Goal: Task Accomplishment & Management: Use online tool/utility

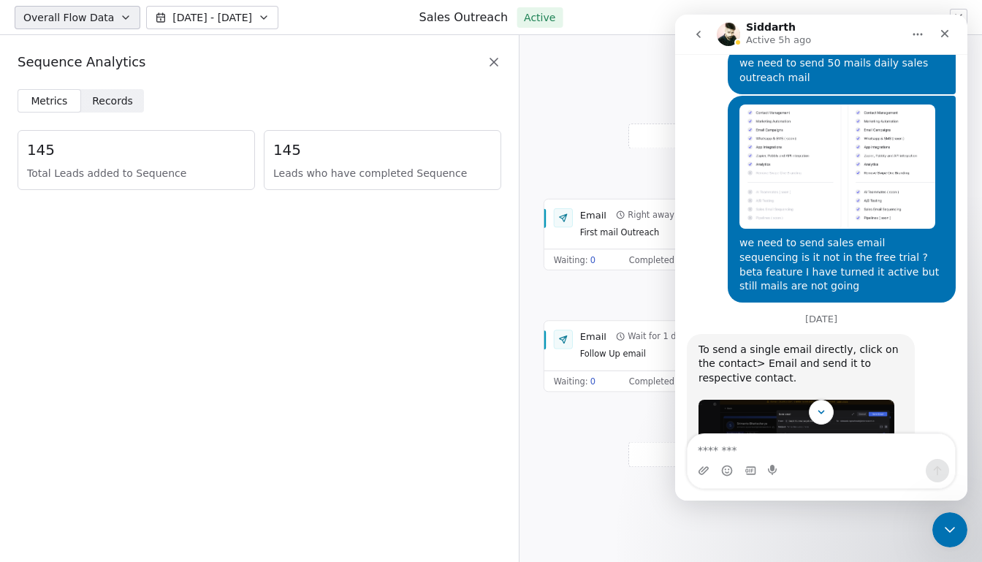
scroll to position [3436, 0]
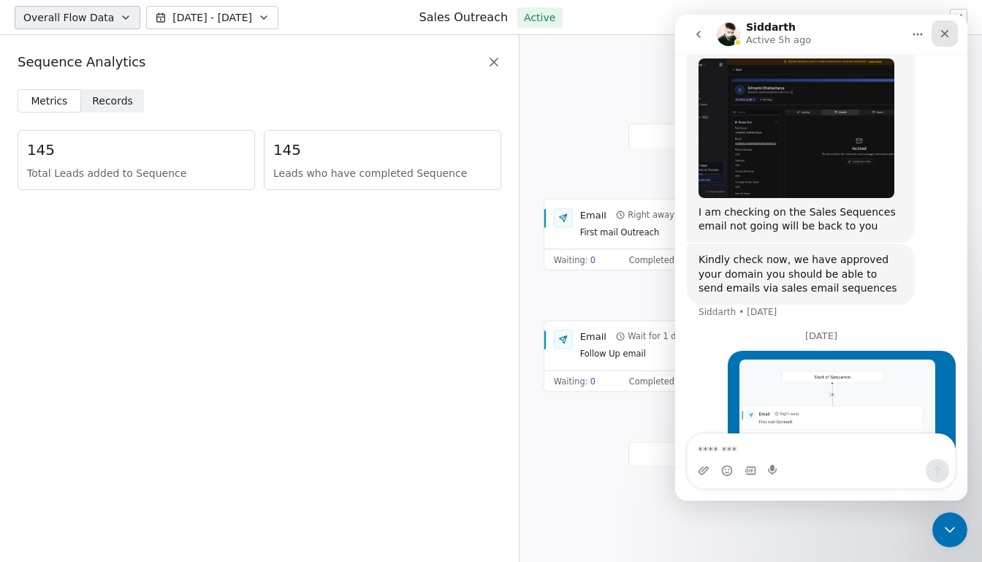
click at [946, 30] on icon "Close" at bounding box center [945, 34] width 12 height 12
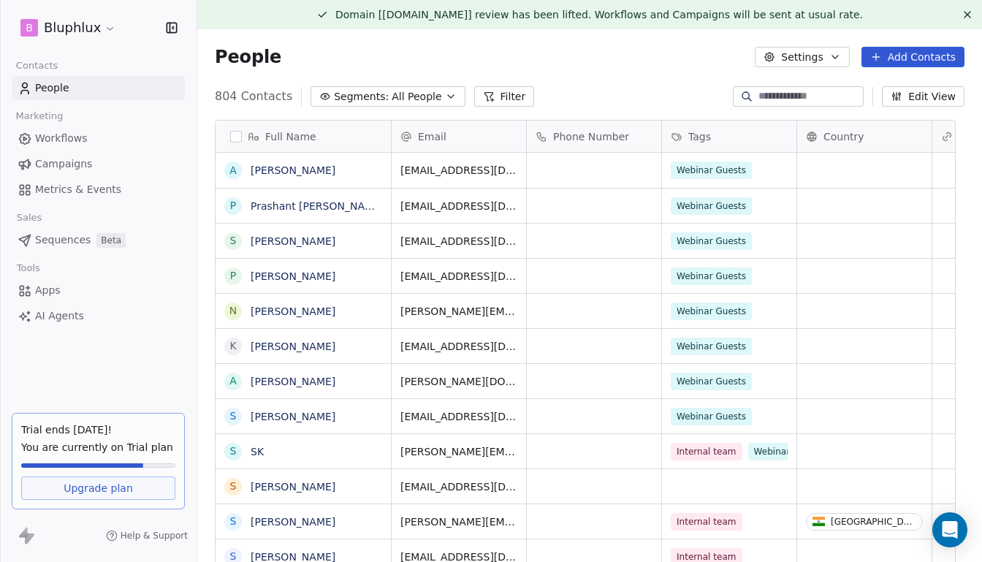
click at [65, 243] on span "Sequences" at bounding box center [63, 239] width 56 height 15
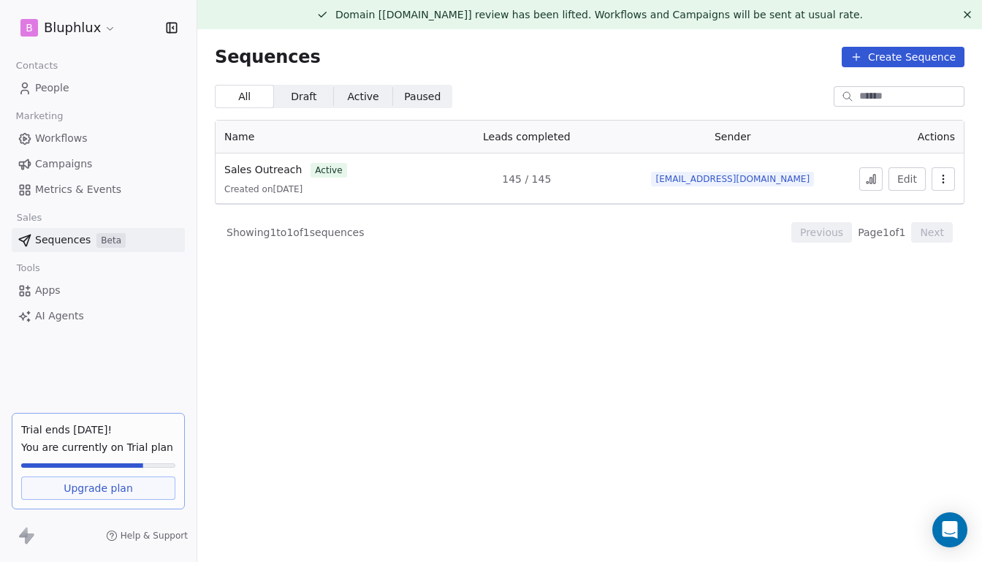
click at [864, 64] on button "Create Sequence" at bounding box center [903, 57] width 123 height 20
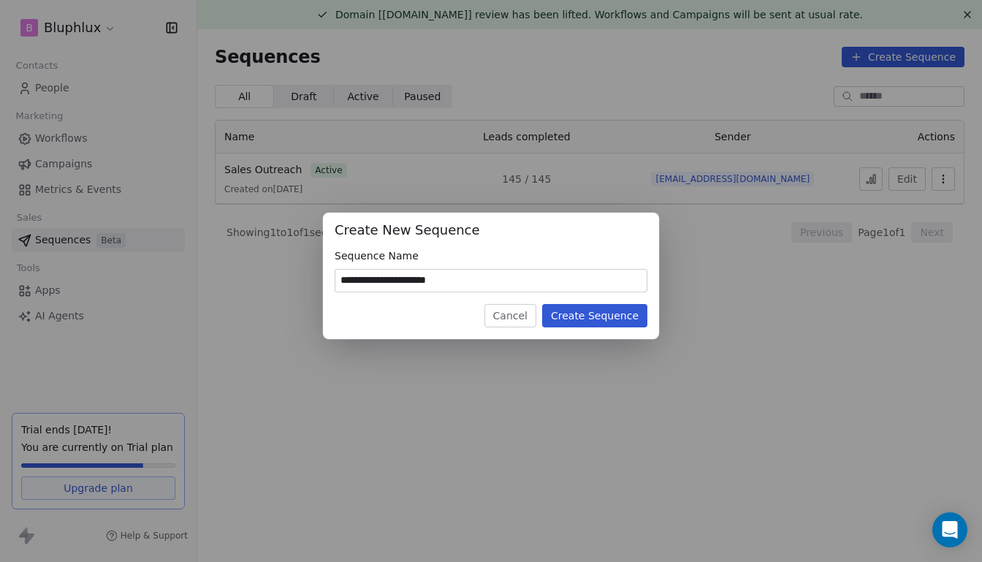
type input "**********"
click at [602, 332] on div "**********" at bounding box center [491, 276] width 336 height 126
click at [606, 326] on button "Create Sequence" at bounding box center [594, 315] width 105 height 23
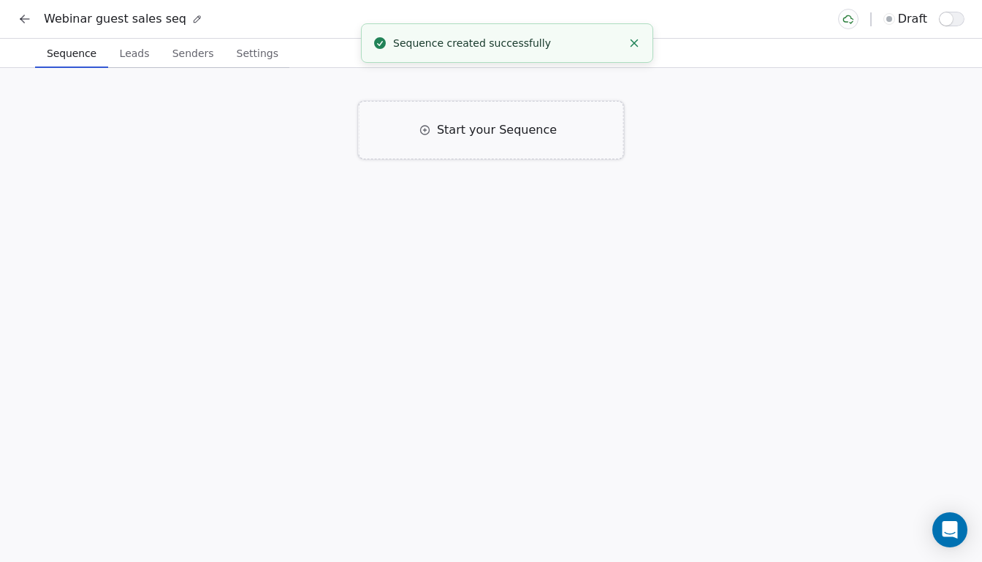
click at [470, 145] on div "Start your Sequence" at bounding box center [491, 130] width 265 height 58
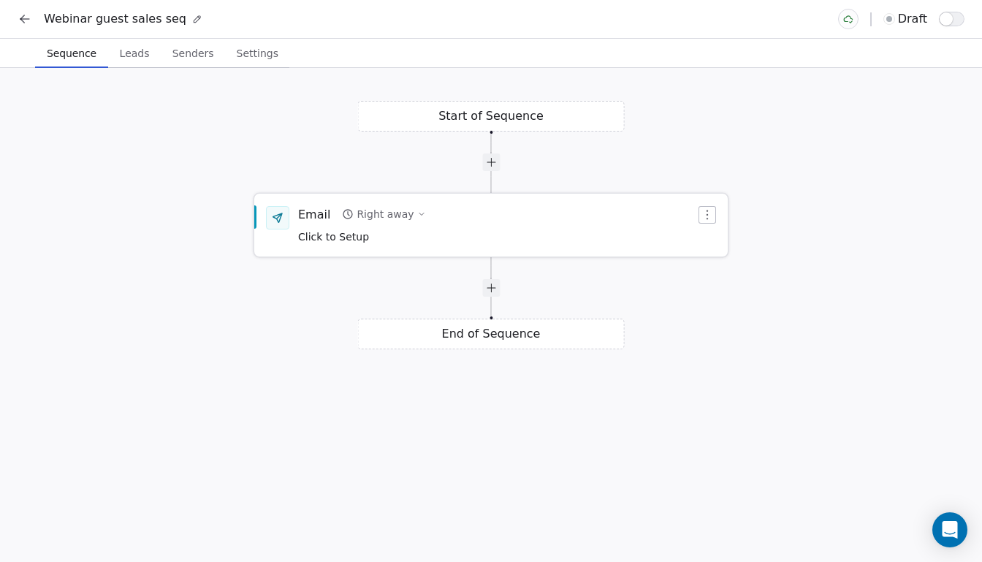
click at [322, 228] on div "Click to Setup" at bounding box center [362, 236] width 128 height 16
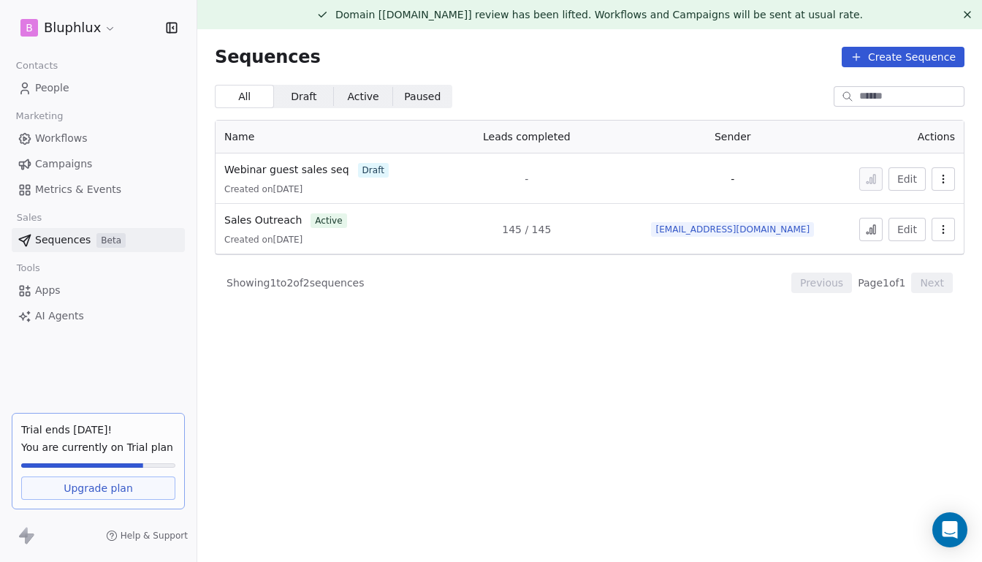
click at [946, 175] on td "Edit" at bounding box center [899, 178] width 129 height 50
click at [937, 176] on icon "button" at bounding box center [943, 179] width 12 height 12
click at [902, 227] on span "Duplicate" at bounding box center [910, 234] width 49 height 15
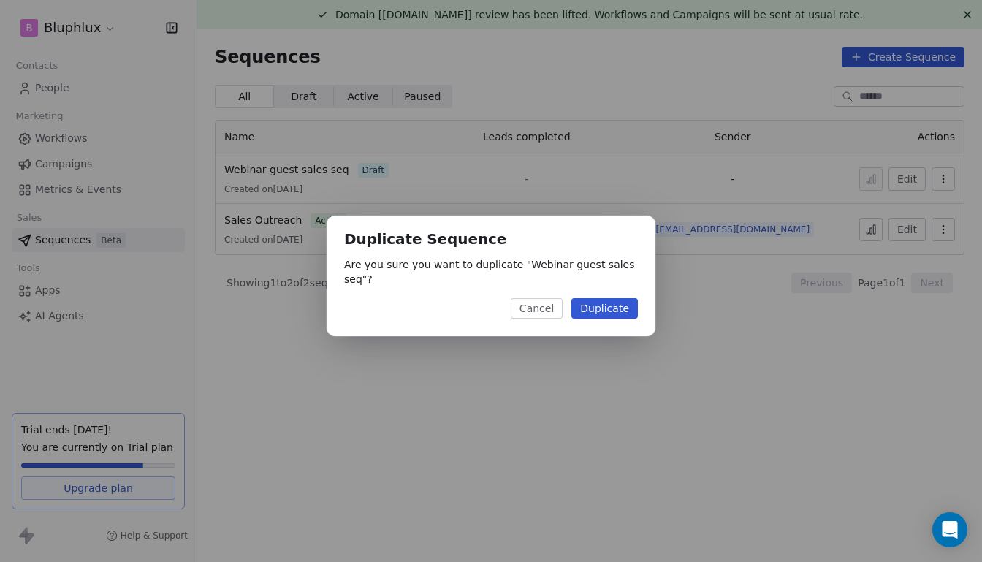
click at [519, 313] on button "Cancel" at bounding box center [537, 308] width 52 height 20
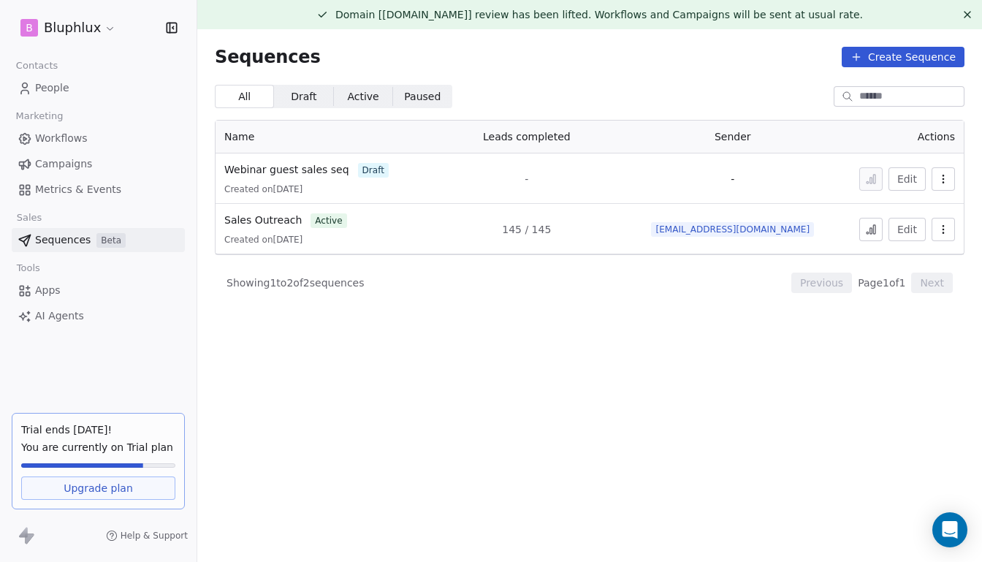
click at [931, 235] on button "button" at bounding box center [942, 229] width 23 height 23
click at [707, 322] on html "B Bluphlux Contacts People Marketing Workflows Campaigns Metrics & Events Sales…" at bounding box center [491, 281] width 982 height 562
